Goal: Complete application form

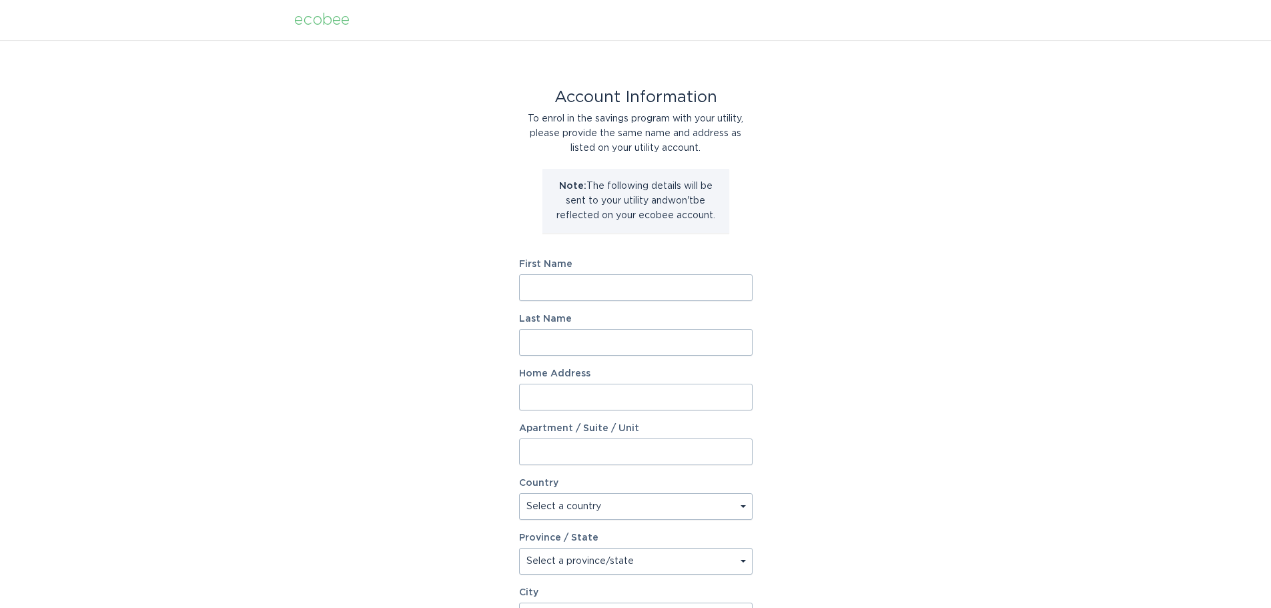
click at [591, 288] on input "First Name" at bounding box center [636, 287] width 234 height 27
type input "[PERSON_NAME]"
drag, startPoint x: 546, startPoint y: 339, endPoint x: 560, endPoint y: 339, distance: 14.0
click at [546, 339] on input "Last Name" at bounding box center [636, 342] width 234 height 27
type input "[PERSON_NAME]"
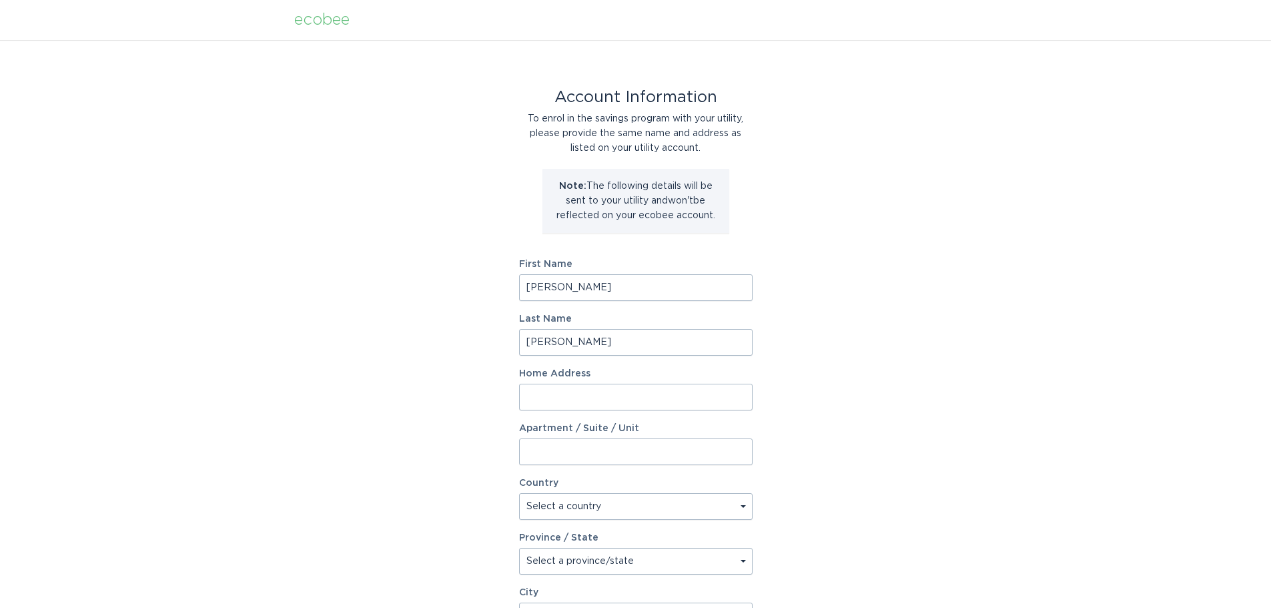
click at [558, 402] on input "Home Address" at bounding box center [636, 397] width 234 height 27
type input "[STREET_ADDRESS]"
select select "US"
type input "Lincoln"
type input "01773"
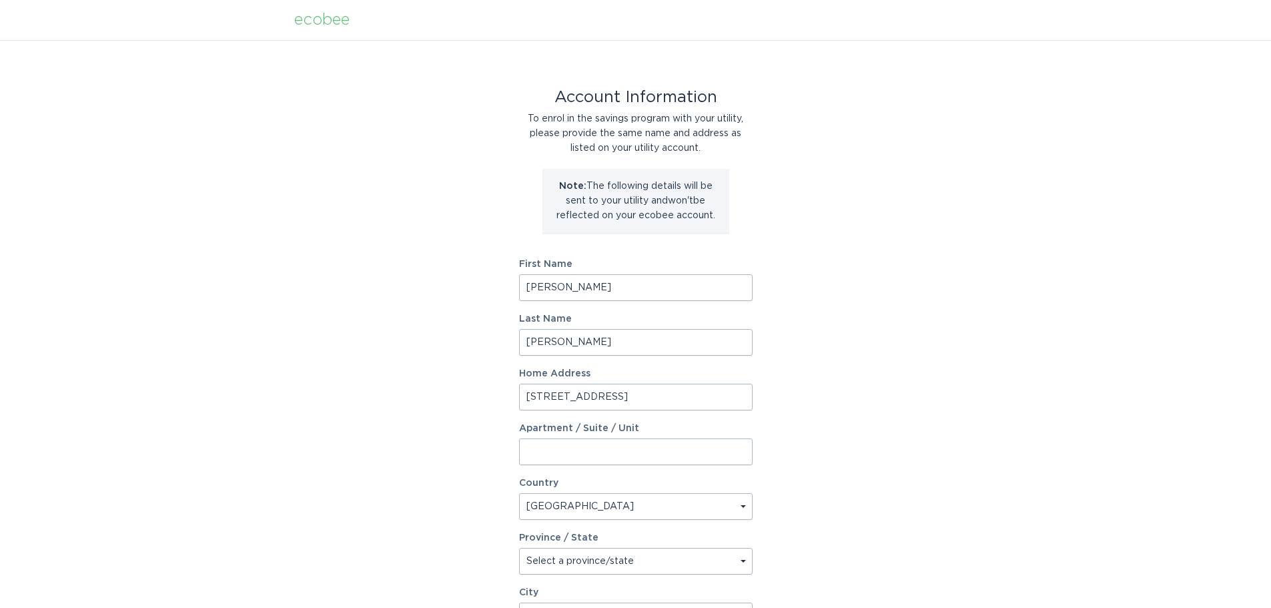
select select "MA"
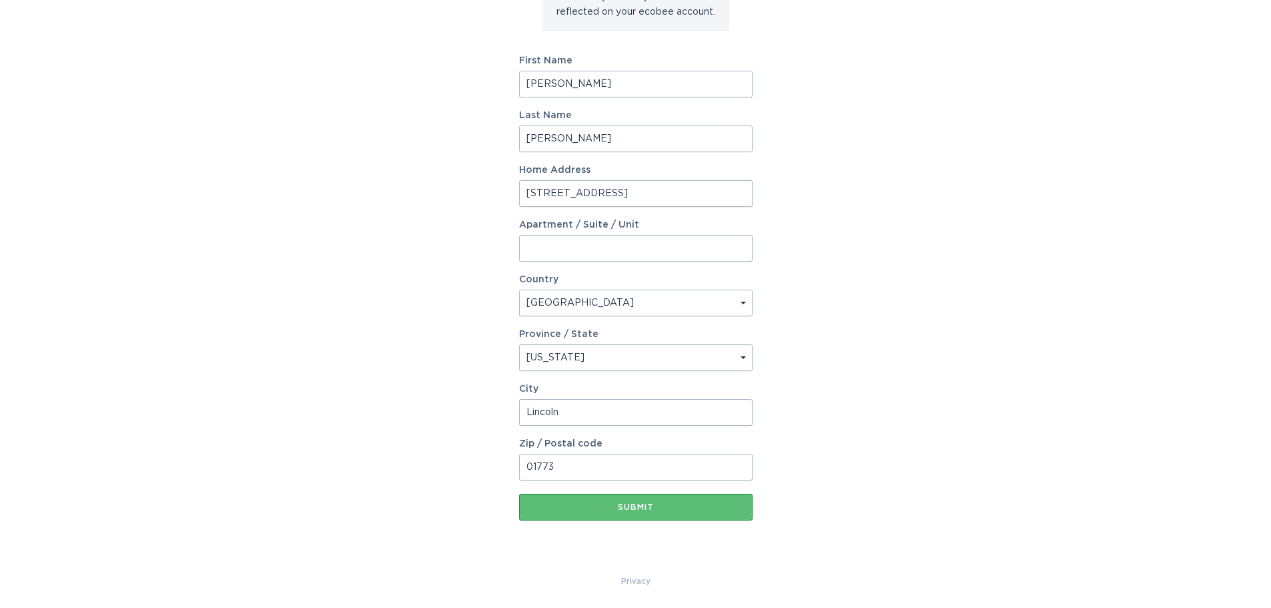
scroll to position [204, 0]
click at [644, 506] on div "Submit" at bounding box center [636, 506] width 220 height 8
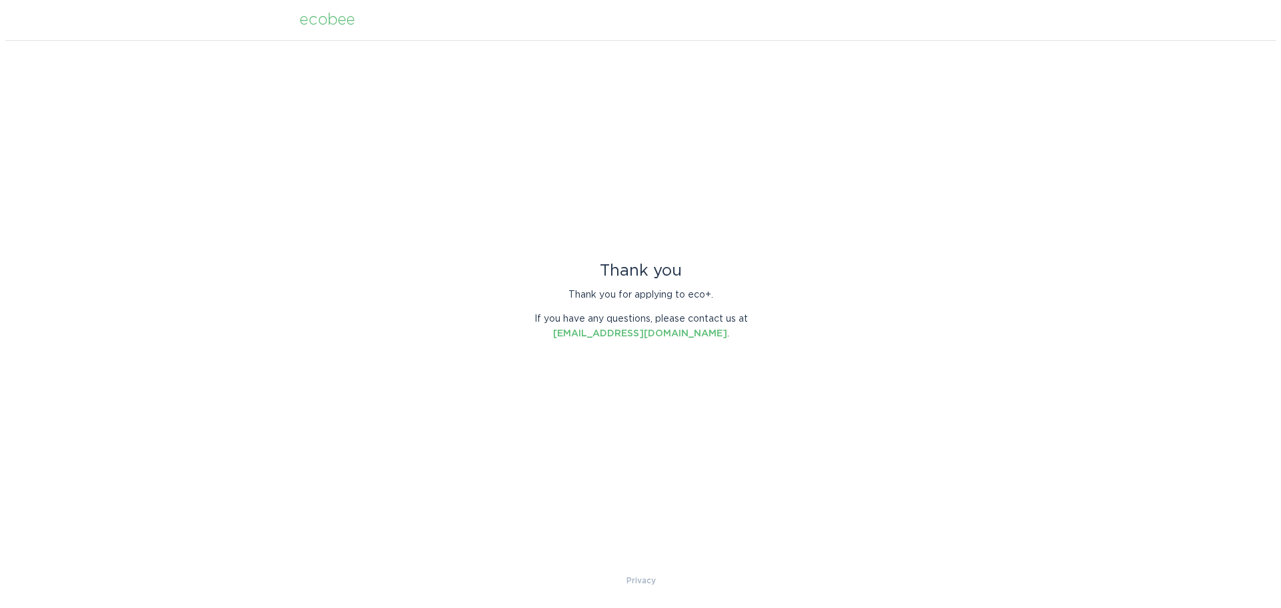
scroll to position [0, 0]
